Goal: Transaction & Acquisition: Obtain resource

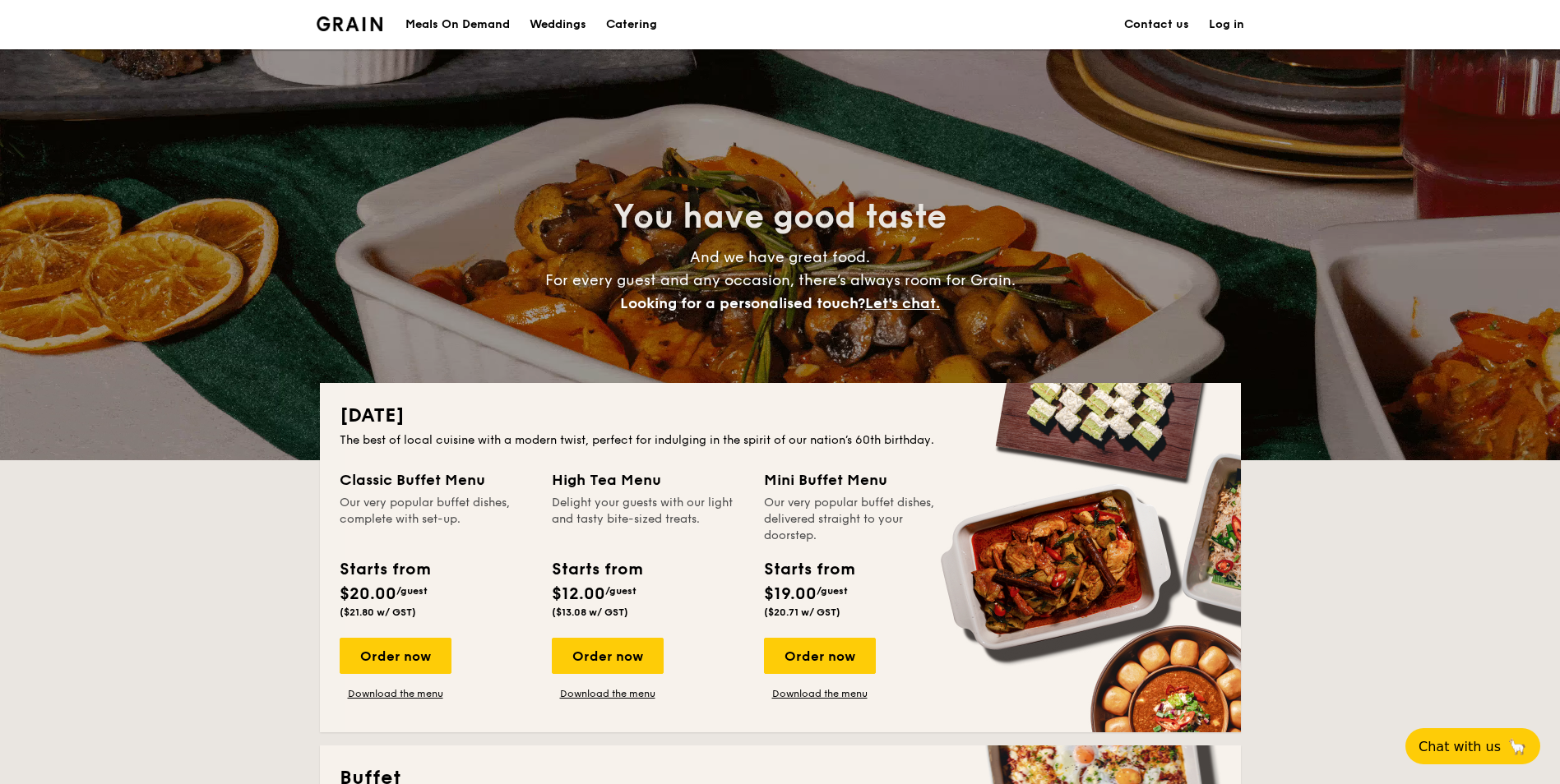
click at [640, 37] on h1 "Catering" at bounding box center [631, 24] width 51 height 49
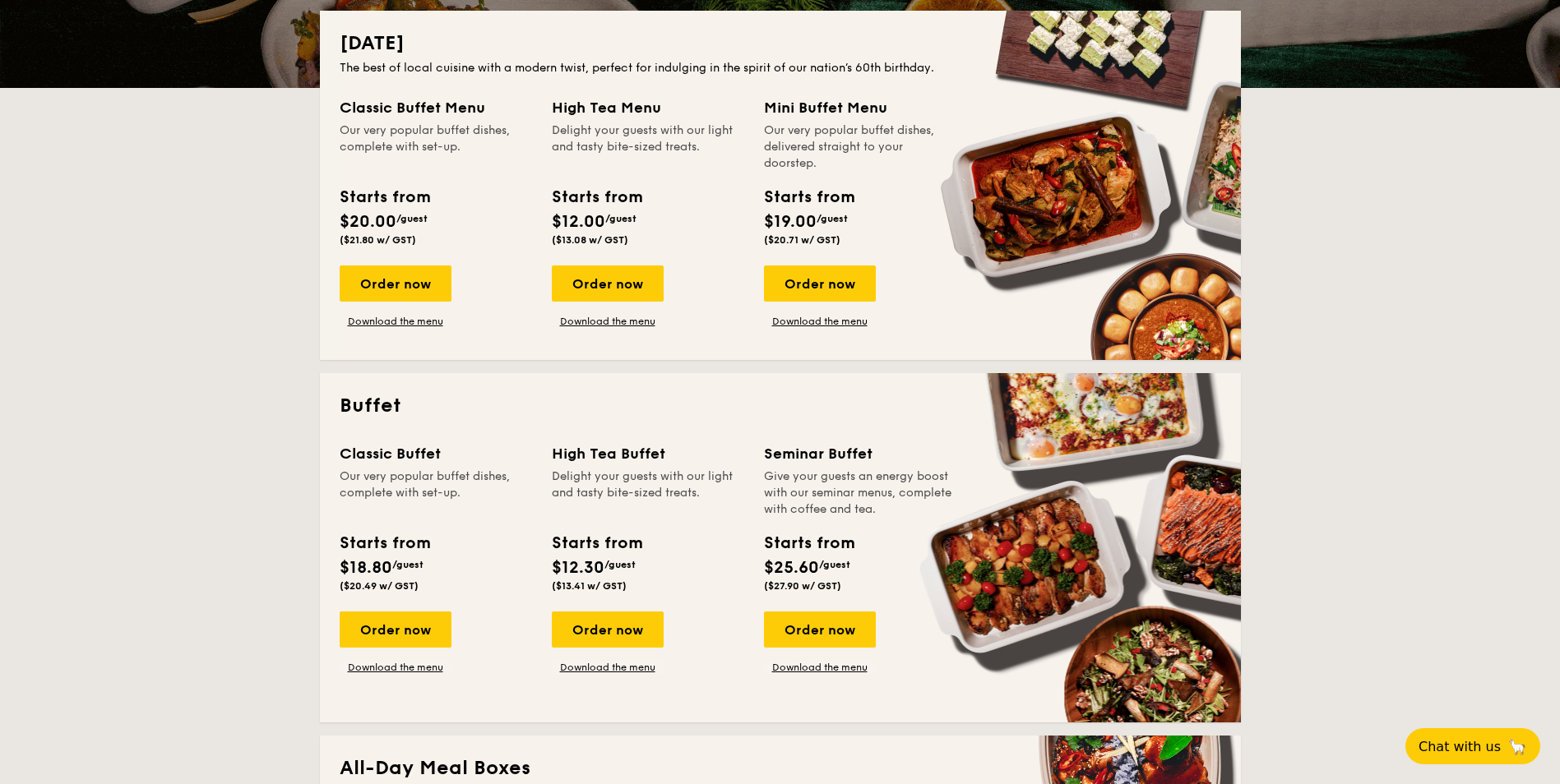
scroll to position [164, 0]
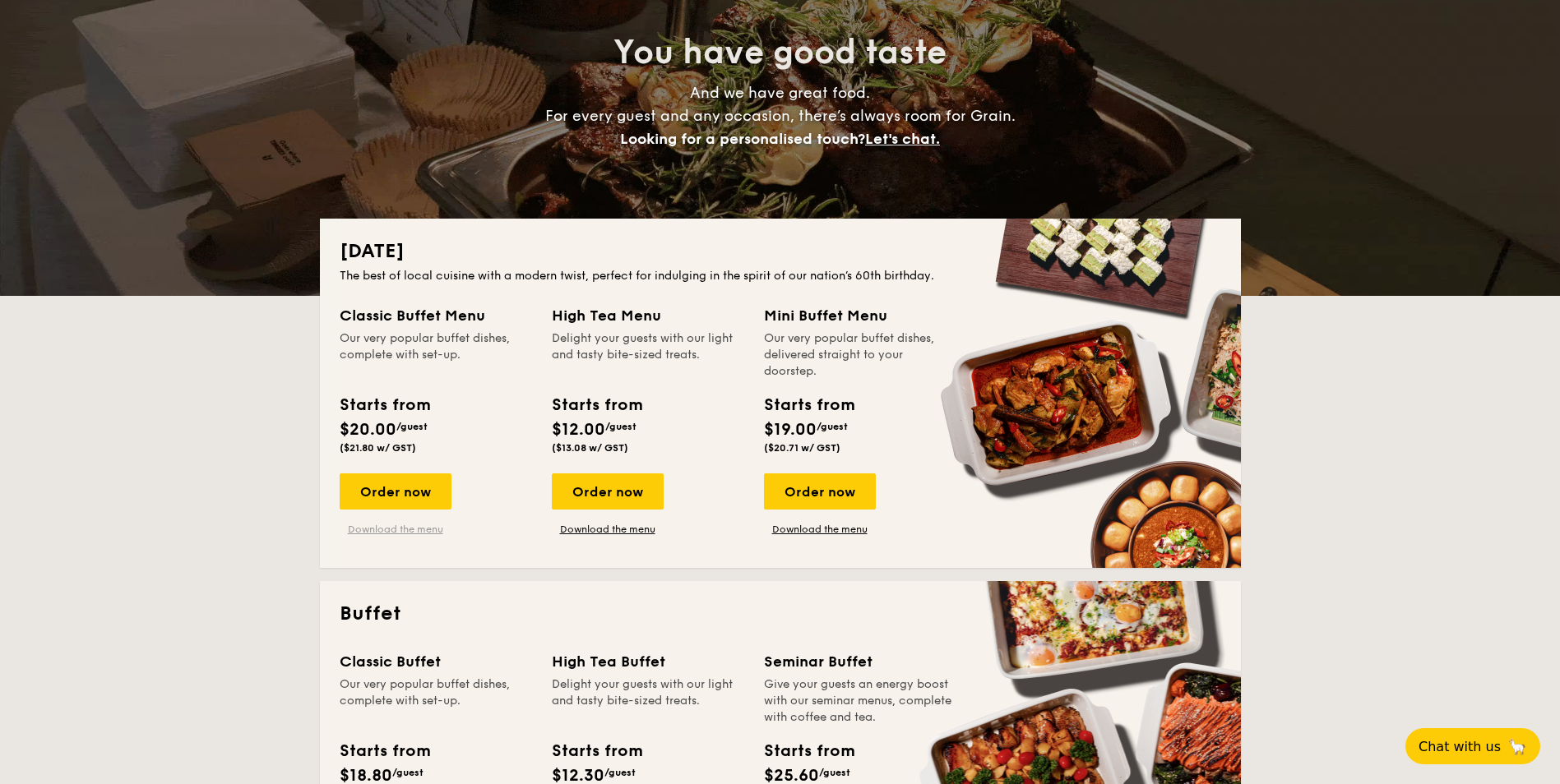
click at [393, 530] on link "Download the menu" at bounding box center [395, 530] width 112 height 13
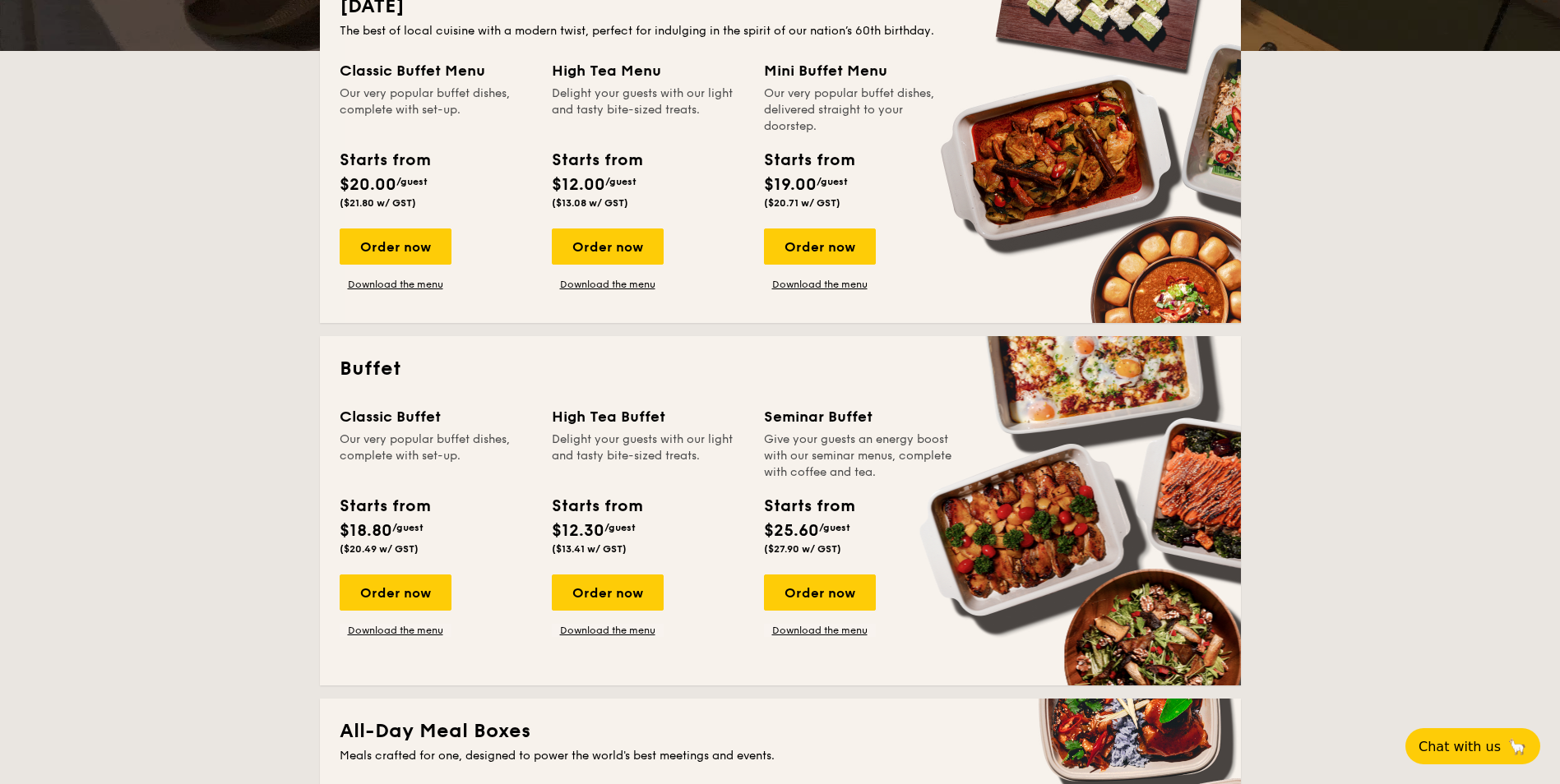
scroll to position [411, 0]
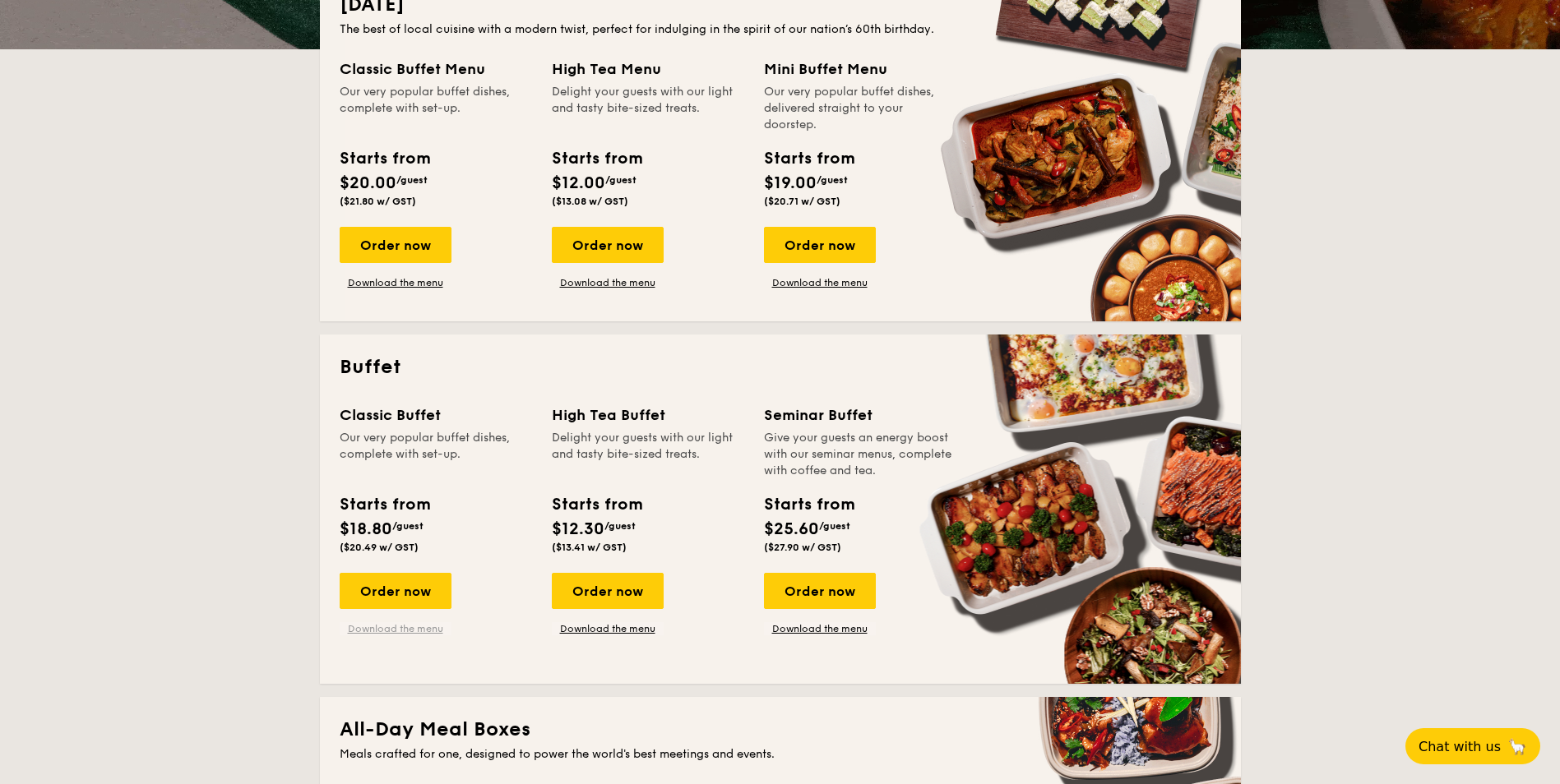
click at [401, 634] on link "Download the menu" at bounding box center [395, 629] width 112 height 13
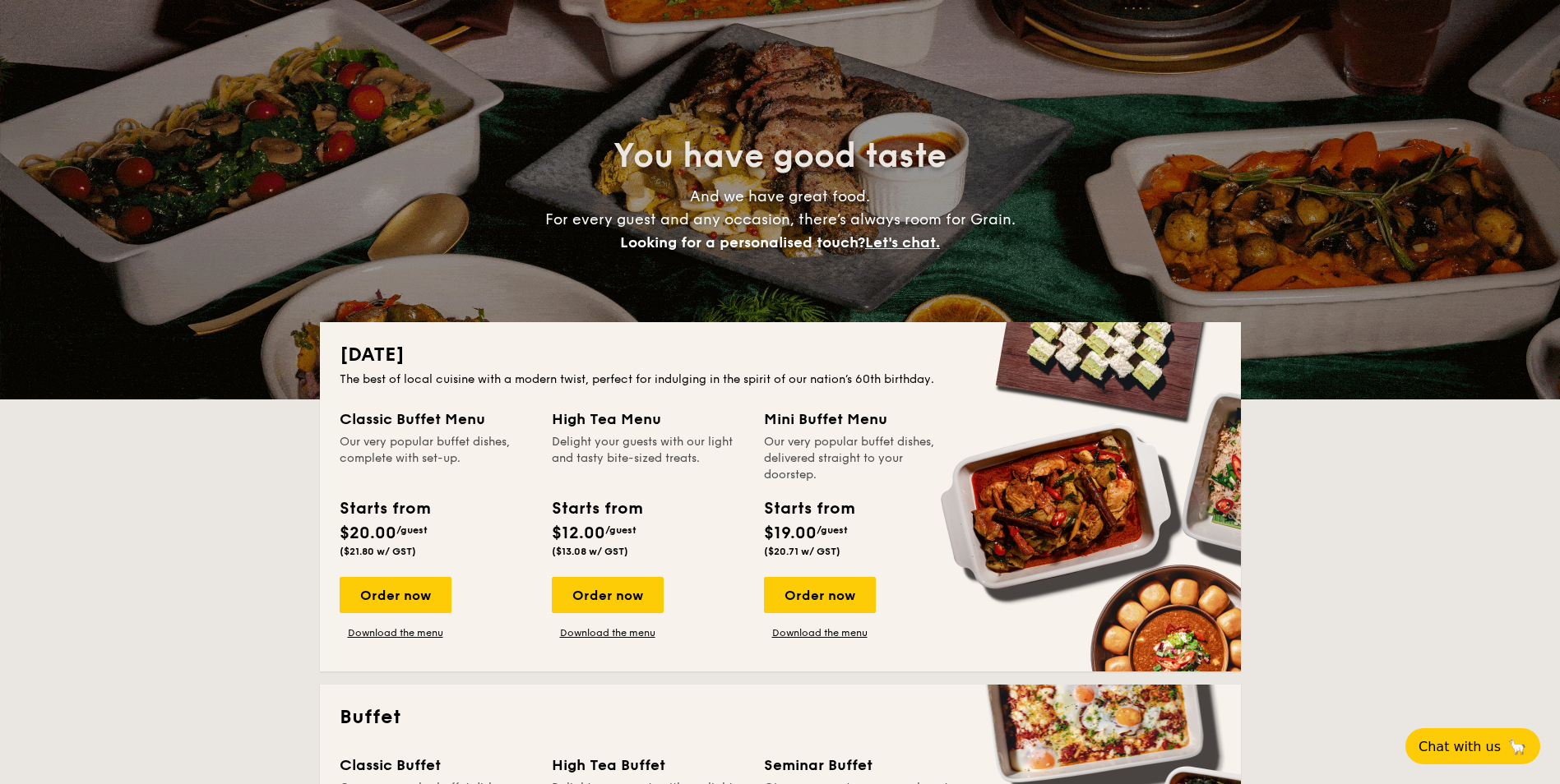
scroll to position [0, 0]
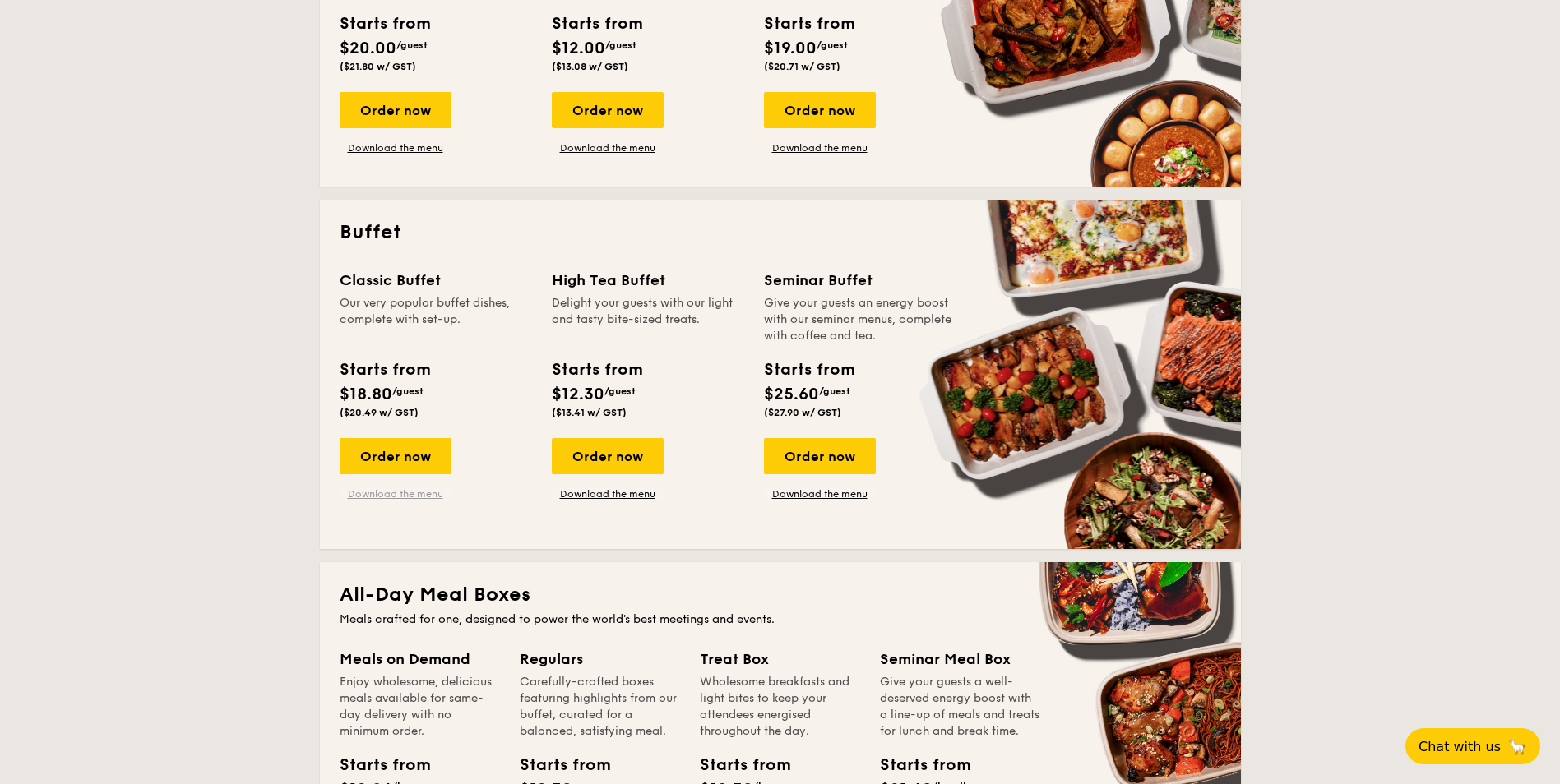
scroll to position [575, 0]
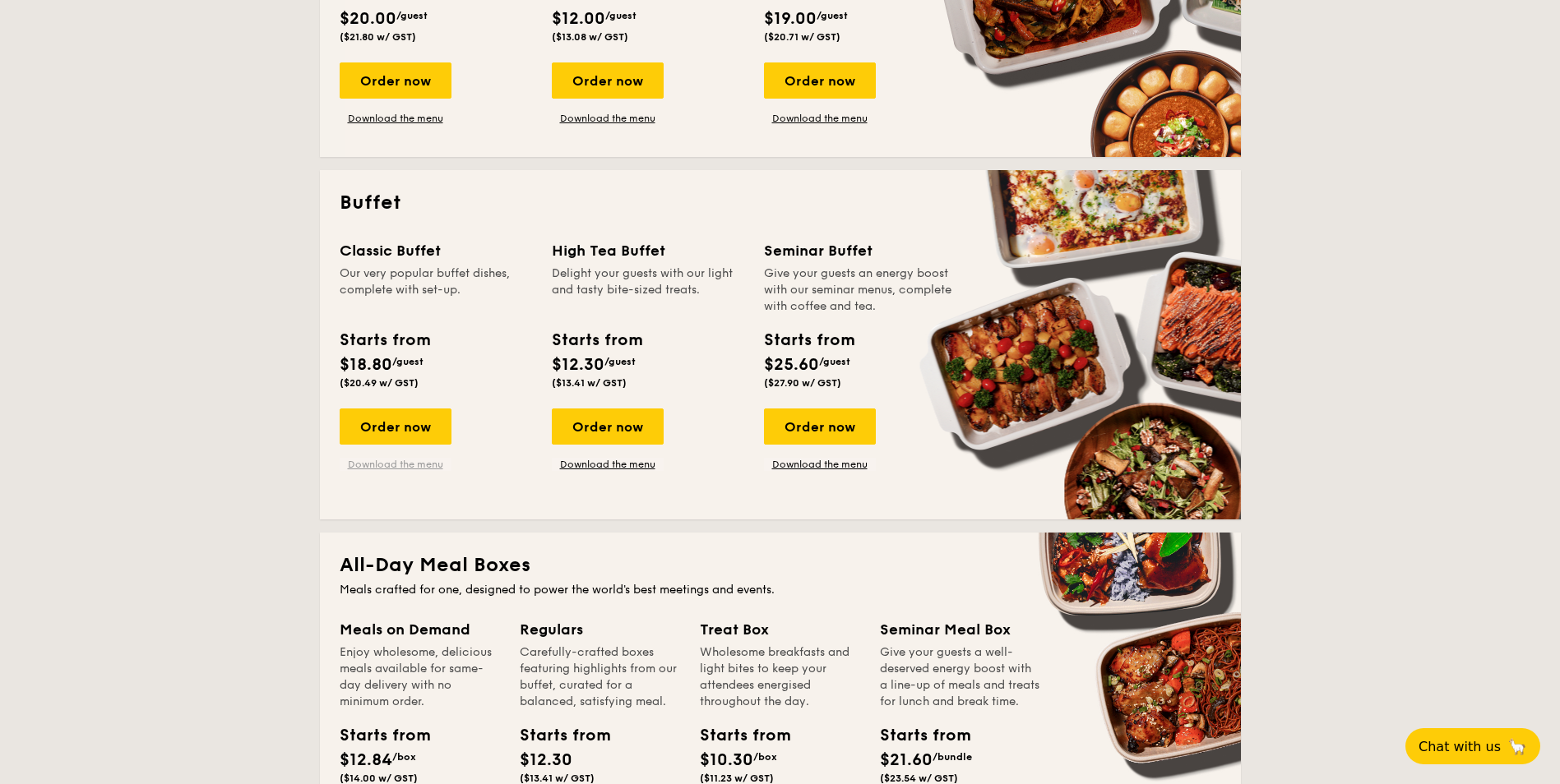
click at [401, 462] on link "Download the menu" at bounding box center [395, 464] width 112 height 13
click at [817, 468] on link "Download the menu" at bounding box center [820, 464] width 112 height 13
